Goal: Obtain resource: Download file/media

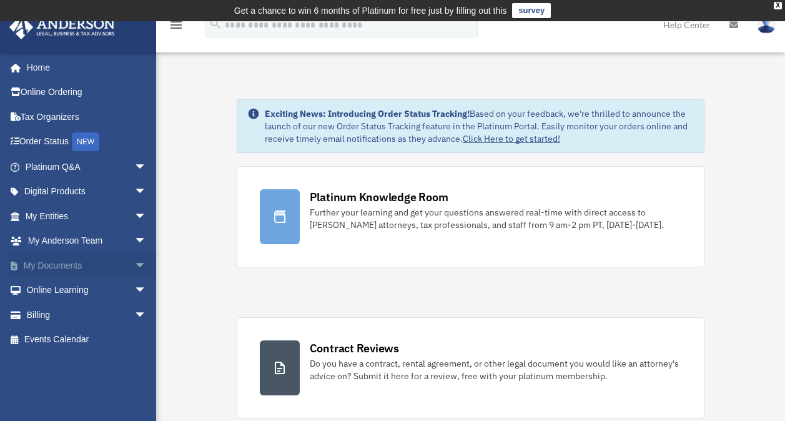
click at [119, 264] on link "My Documents arrow_drop_down" at bounding box center [87, 265] width 157 height 25
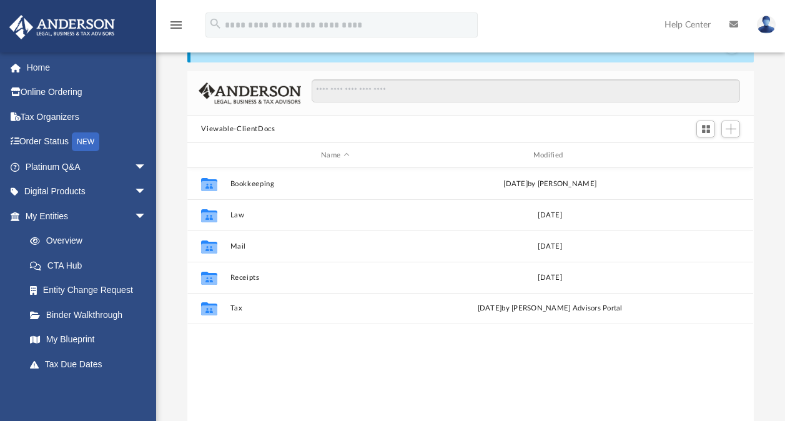
scroll to position [62, 0]
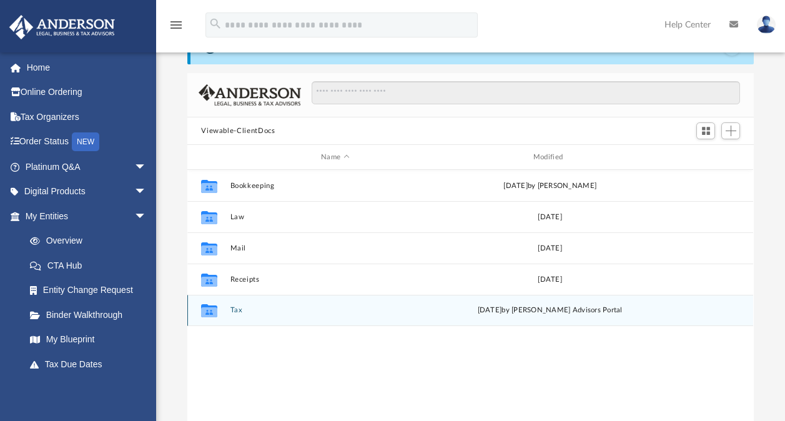
click at [470, 310] on div "Fri Apr 11 2025 by Anderson Advisors Portal" at bounding box center [550, 310] width 210 height 11
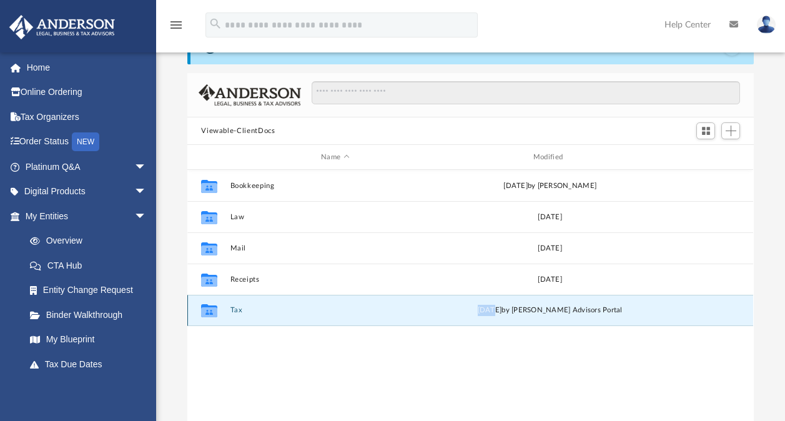
click at [470, 310] on div "Fri Apr 11 2025 by Anderson Advisors Portal" at bounding box center [550, 310] width 210 height 11
drag, startPoint x: 470, startPoint y: 310, endPoint x: 442, endPoint y: 307, distance: 28.3
click at [442, 307] on div "Collaborated Folder Tax Fri Apr 11 2025 by Anderson Advisors Portal" at bounding box center [470, 310] width 566 height 31
click at [214, 311] on icon "grid" at bounding box center [209, 312] width 16 height 10
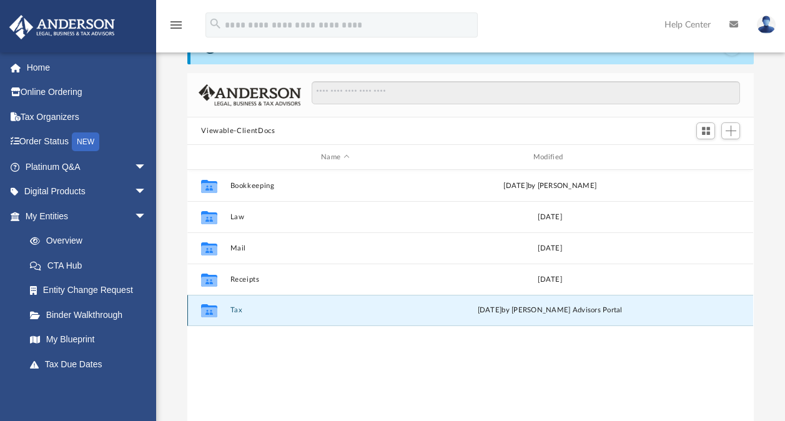
click at [242, 309] on button "Tax" at bounding box center [336, 310] width 210 height 8
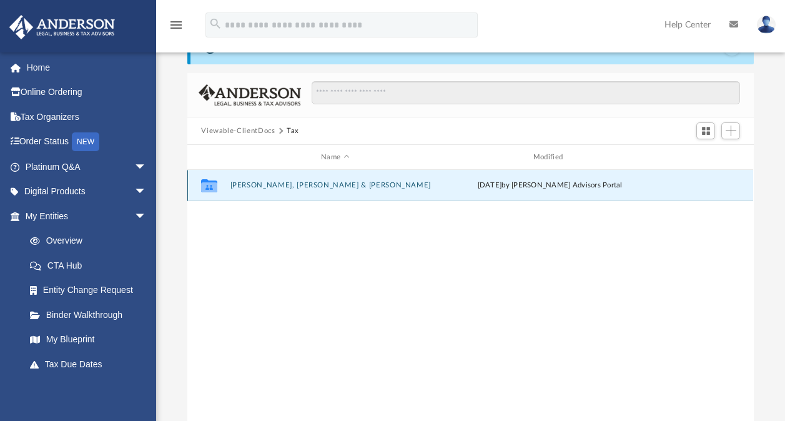
click at [259, 185] on button "Ray, James V. & Patricia" at bounding box center [336, 185] width 210 height 8
click at [238, 185] on button "2024" at bounding box center [336, 185] width 210 height 8
click at [238, 185] on button "Digital Tax Organizer" at bounding box center [336, 185] width 210 height 8
click at [289, 186] on button "Recent-Tax-Returns-Files-JAMES V RAY_2023_1040_Tax Returns-174442563967f9d2a79c…" at bounding box center [336, 185] width 210 height 8
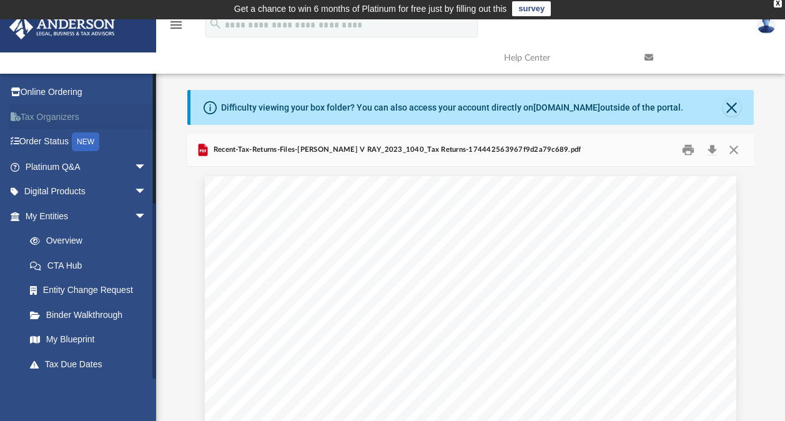
scroll to position [0, 0]
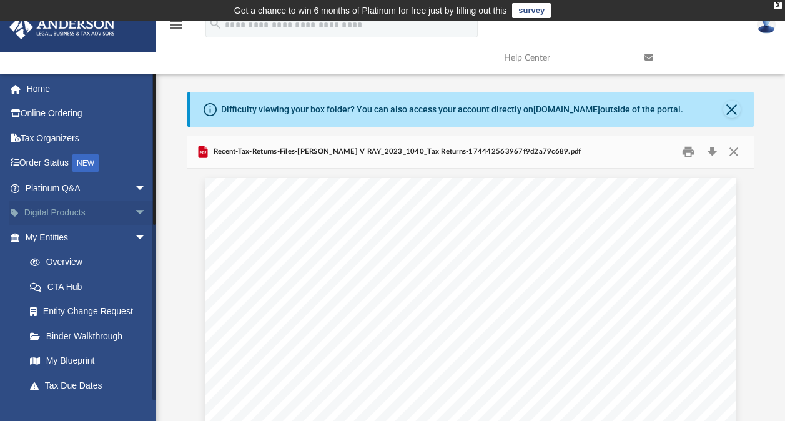
click at [134, 208] on span "arrow_drop_down" at bounding box center [146, 214] width 25 height 26
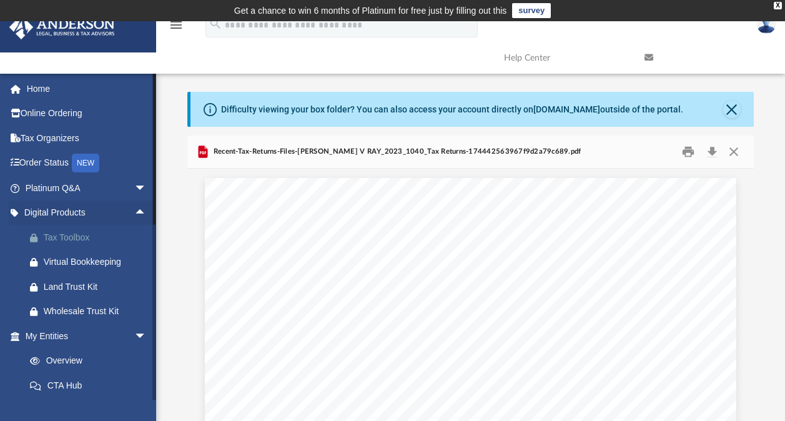
click at [81, 236] on div "Tax Toolbox" at bounding box center [97, 238] width 106 height 16
